Goal: Information Seeking & Learning: Learn about a topic

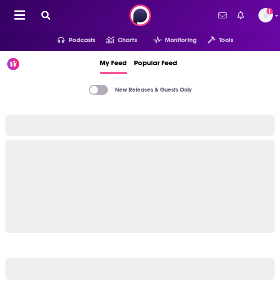
click at [47, 14] on icon at bounding box center [45, 15] width 9 height 9
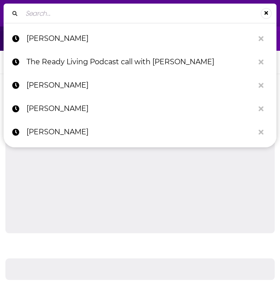
click at [65, 15] on input "Search..." at bounding box center [141, 13] width 239 height 14
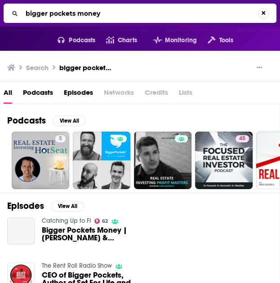
click at [126, 16] on input "bigger pockets money" at bounding box center [140, 13] width 236 height 14
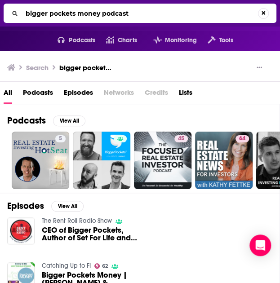
click at [59, 20] on input "bigger pockets money podcast" at bounding box center [140, 13] width 236 height 14
click at [59, 20] on input "bigger pockets money podcast" at bounding box center [141, 13] width 239 height 14
paste input "EVERYDAY MILLIONAIRE"
type input "EVERYDAY MILLIONAIRE"
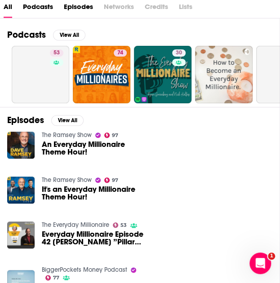
scroll to position [87, 0]
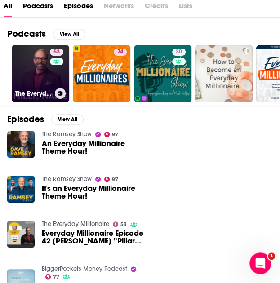
click at [38, 65] on link "53 The Everyday Millionaire" at bounding box center [41, 74] width 58 height 58
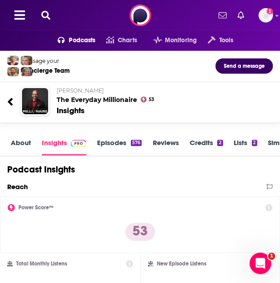
click at [44, 15] on icon at bounding box center [45, 15] width 9 height 9
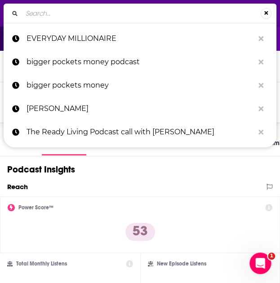
type input "HOW TO MONEY"
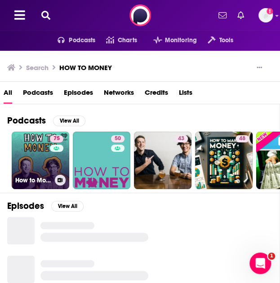
click at [31, 160] on link "75 How to Money" at bounding box center [41, 161] width 58 height 58
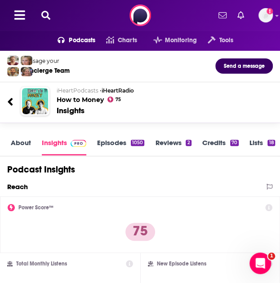
click at [22, 147] on link "About" at bounding box center [21, 146] width 20 height 17
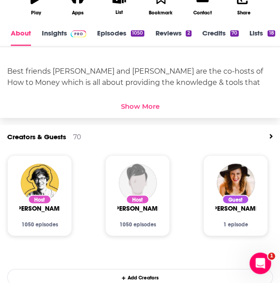
scroll to position [254, 0]
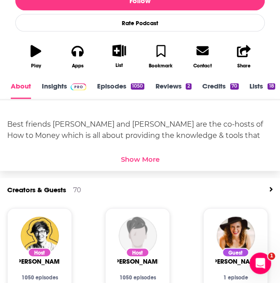
click at [111, 88] on link "Episodes 1050" at bounding box center [120, 90] width 47 height 17
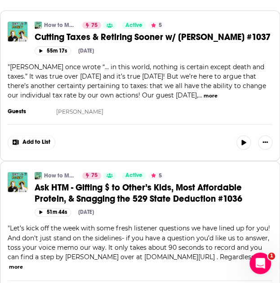
scroll to position [340, 0]
